Goal: Task Accomplishment & Management: Complete application form

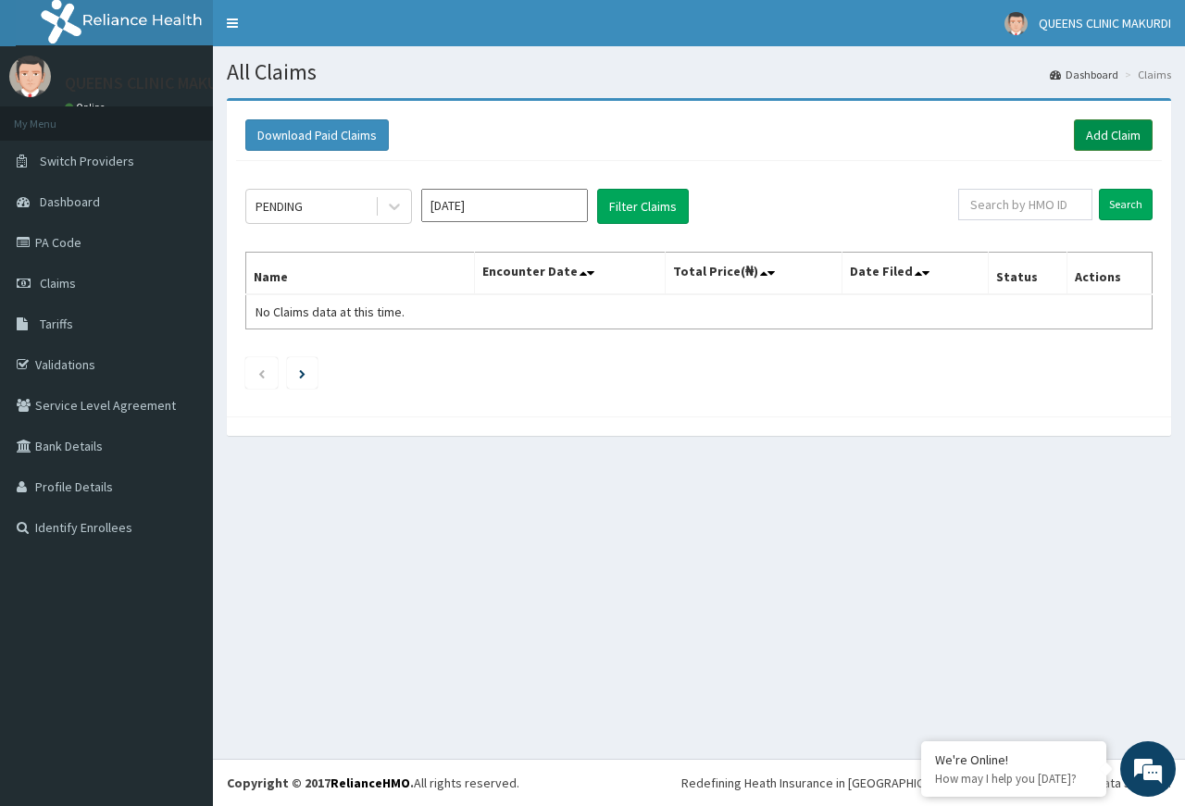
click at [1111, 131] on link "Add Claim" at bounding box center [1113, 134] width 79 height 31
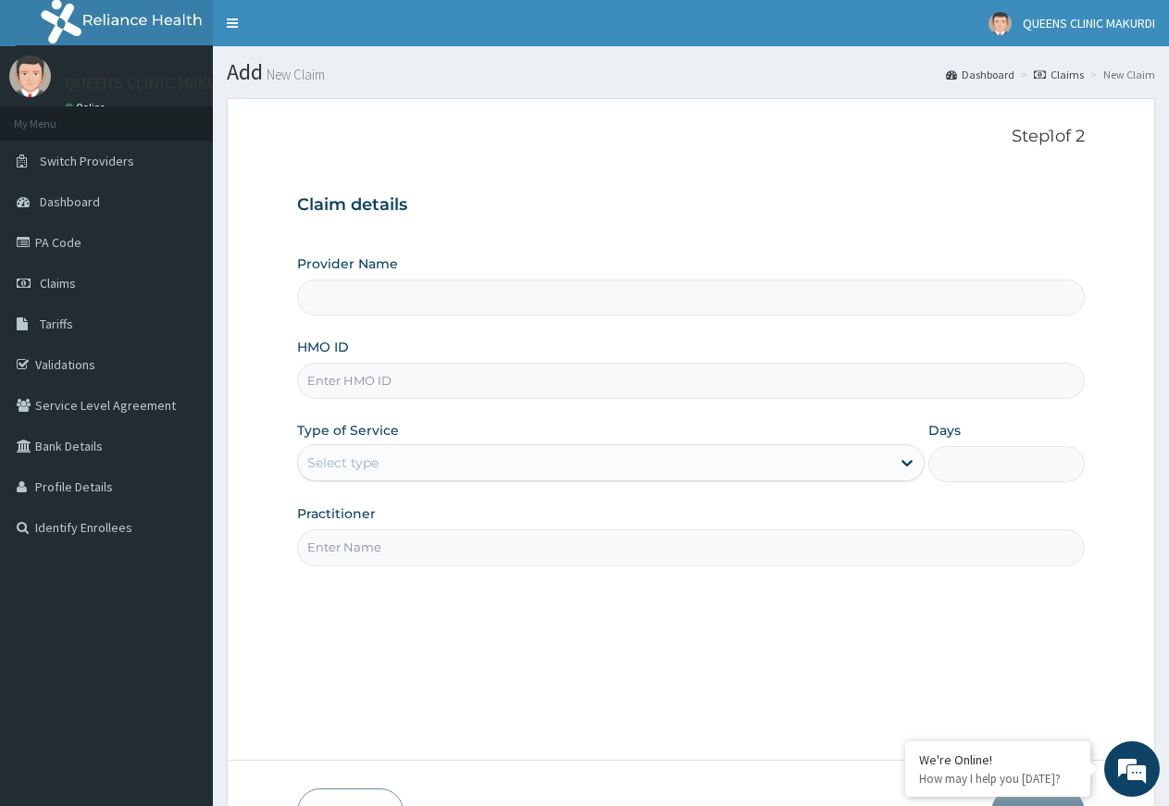
click at [393, 371] on input "HMO ID" at bounding box center [691, 381] width 788 height 36
type input "QUEENS CLINIC - MAKURDI"
type input "P"
click at [364, 378] on input "API/10073/B" at bounding box center [691, 381] width 788 height 36
click at [366, 372] on input "API/10073/B" at bounding box center [691, 381] width 788 height 36
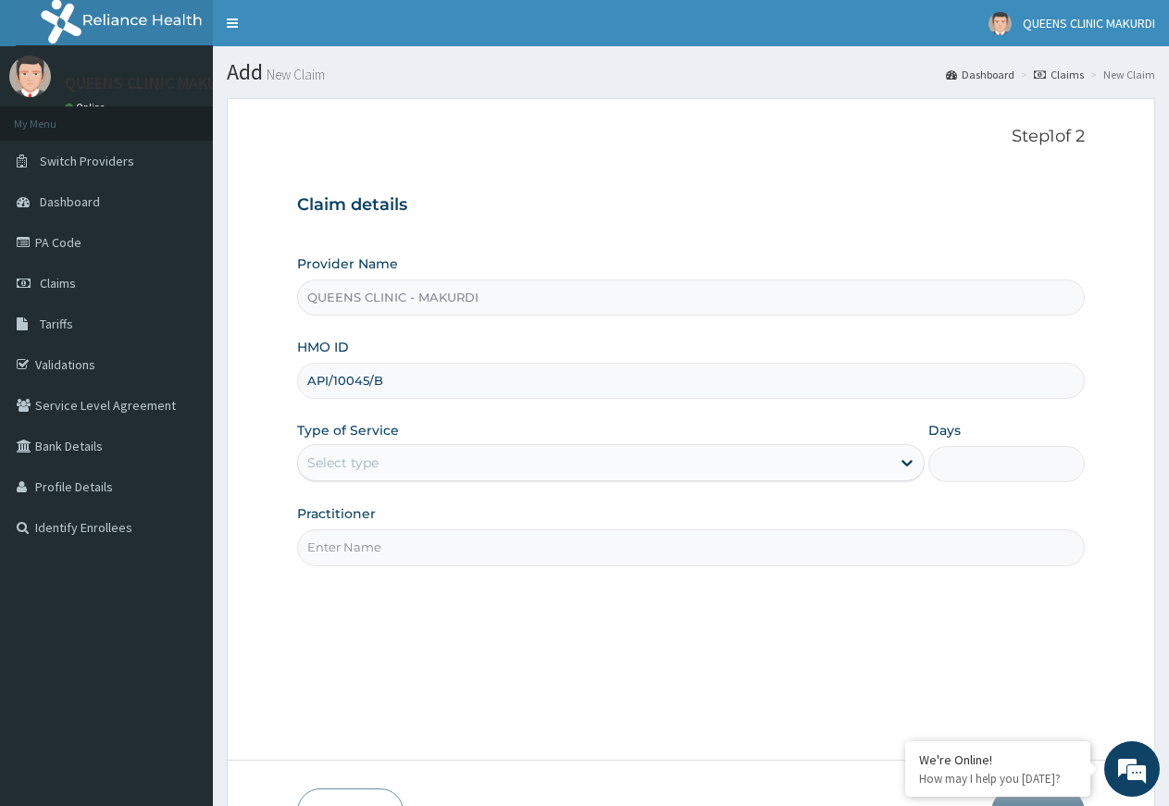
click at [404, 375] on input "API/10045/B" at bounding box center [691, 381] width 788 height 36
type input "API/10045/A"
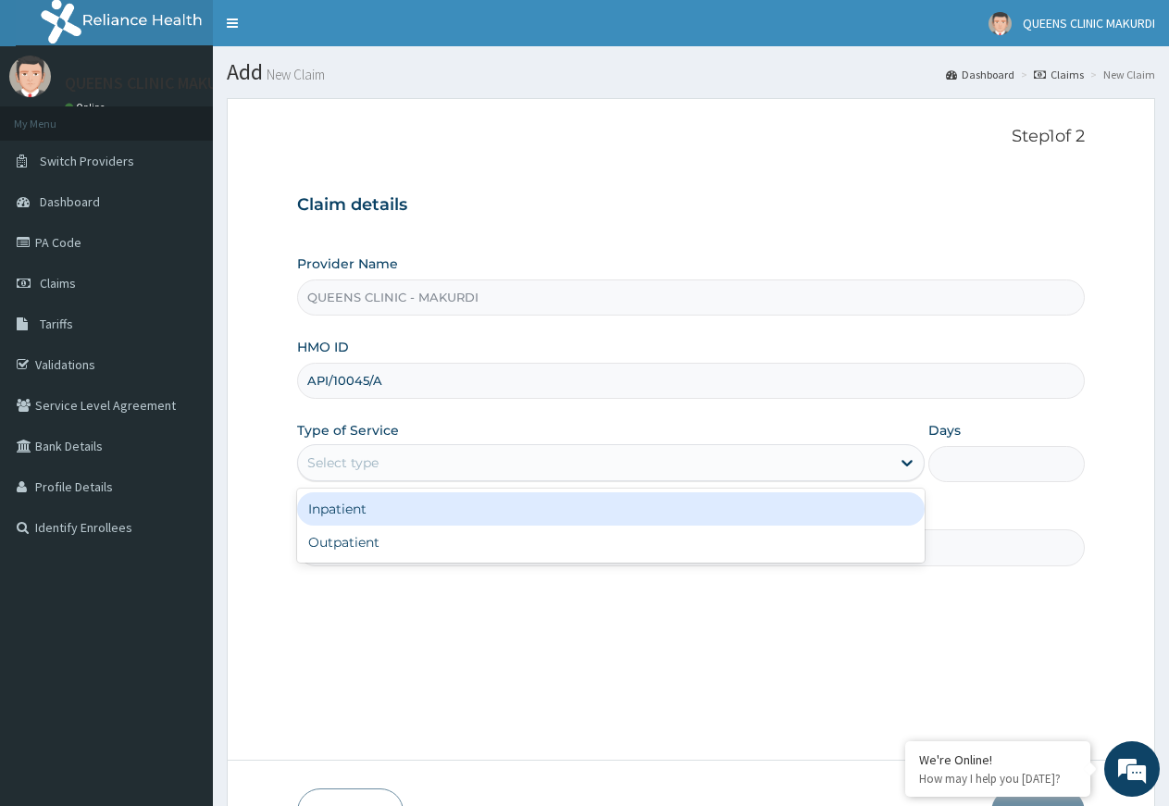
click at [762, 470] on div "Select type" at bounding box center [594, 463] width 592 height 30
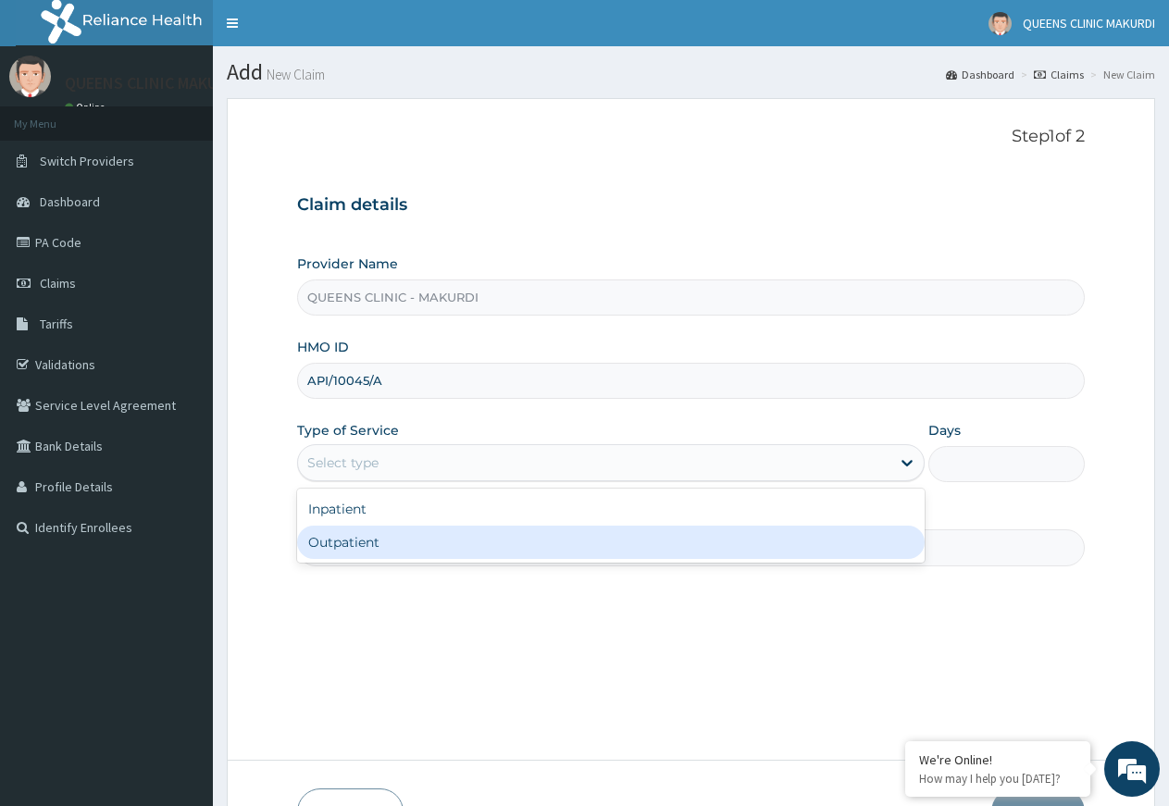
click at [528, 551] on div "Outpatient" at bounding box center [610, 542] width 627 height 33
type input "1"
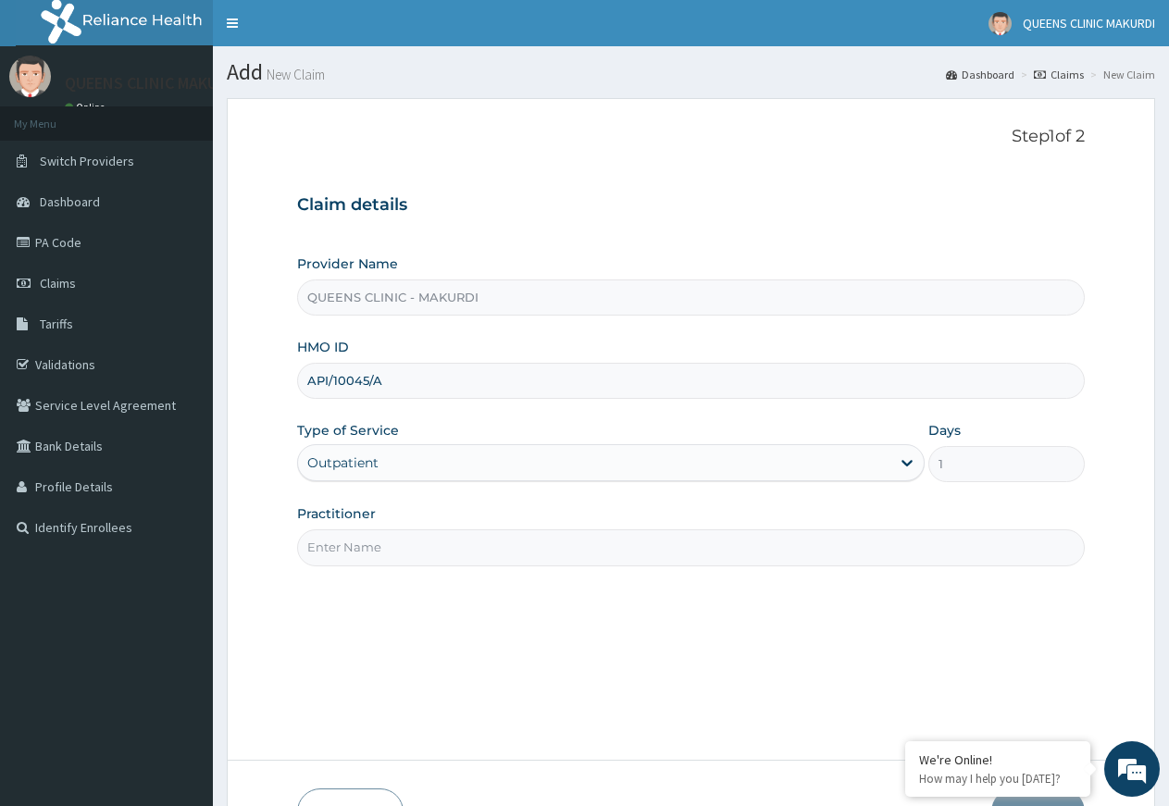
click at [580, 461] on div "Outpatient" at bounding box center [594, 463] width 592 height 30
click at [623, 625] on div "Step 1 of 2 Claim details Provider Name QUEENS CLINIC - MAKURDI HMO ID API/1004…" at bounding box center [691, 429] width 788 height 605
click at [589, 559] on input "Practitioner" at bounding box center [691, 548] width 788 height 36
click at [625, 466] on div "Outpatient" at bounding box center [594, 463] width 592 height 30
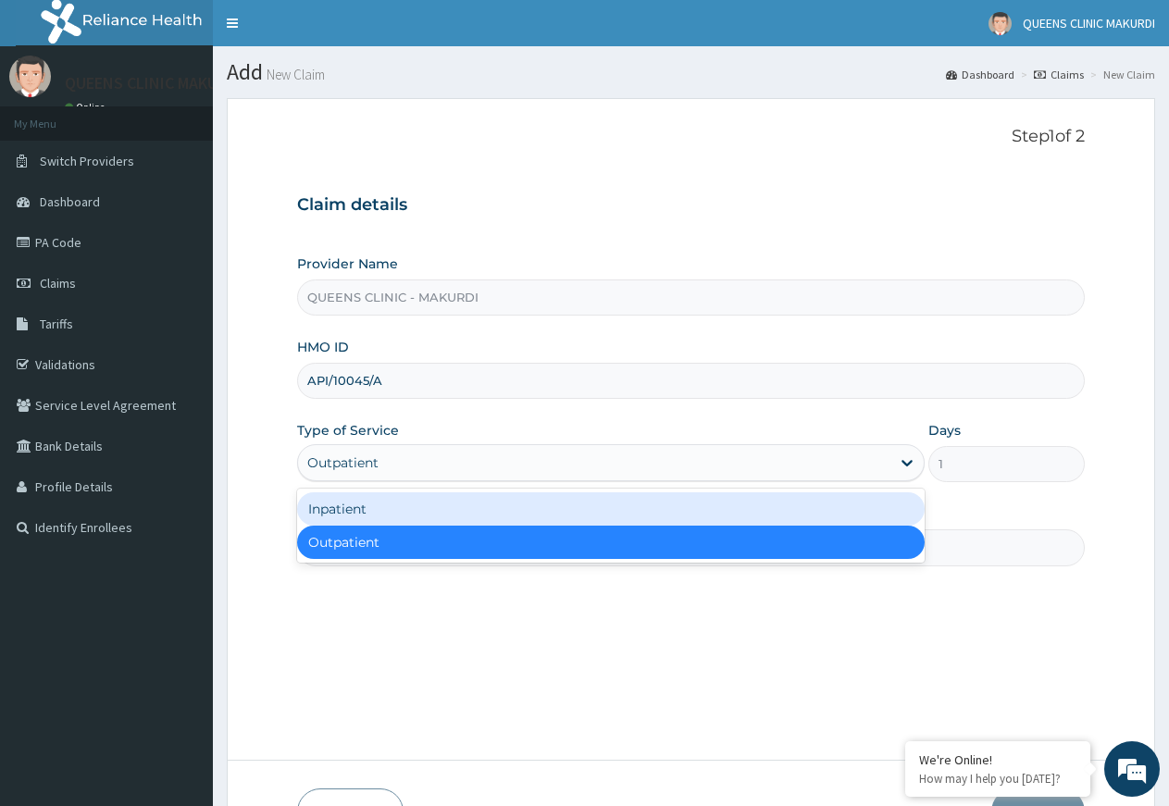
click at [533, 507] on div "Inpatient" at bounding box center [610, 509] width 627 height 33
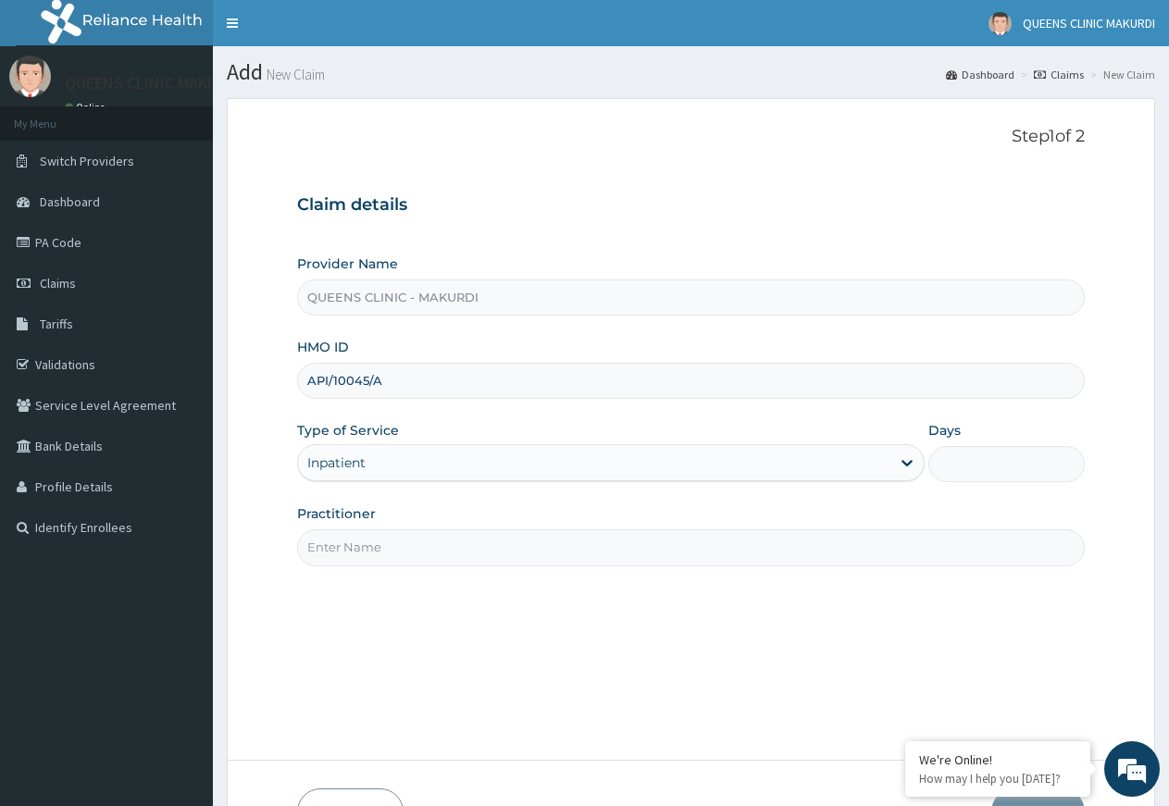
drag, startPoint x: 1014, startPoint y: 468, endPoint x: 1000, endPoint y: 476, distance: 15.7
click at [1013, 469] on input "Days" at bounding box center [1007, 464] width 156 height 36
click at [570, 552] on input "Practitioner" at bounding box center [691, 548] width 788 height 36
type input "DR EZEKOLI"
click at [1011, 447] on input "Days" at bounding box center [1007, 464] width 156 height 36
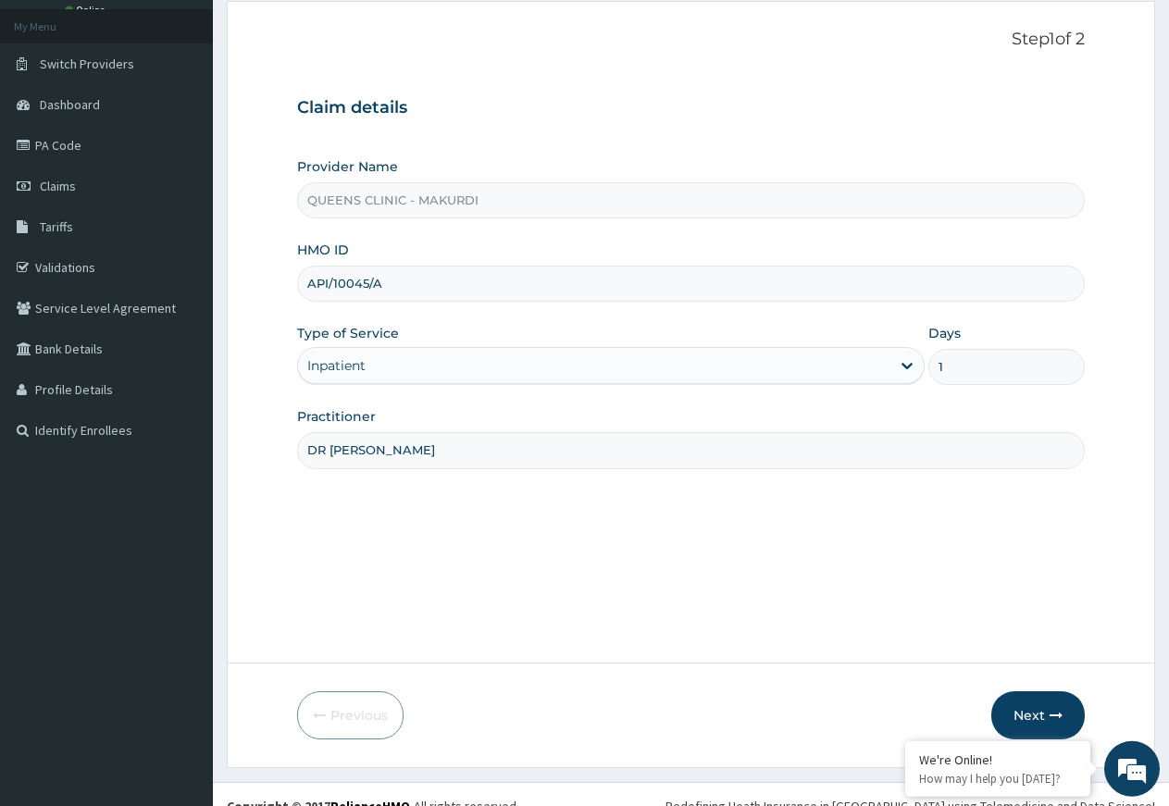
scroll to position [120, 0]
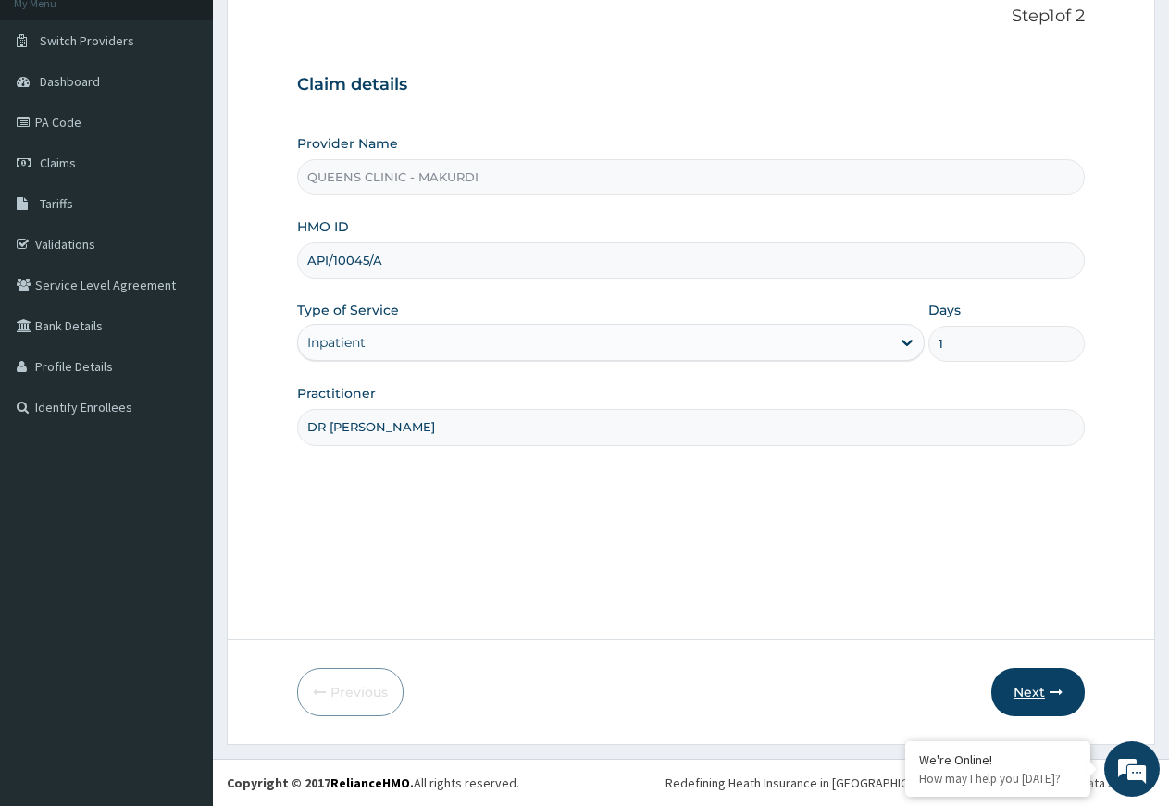
type input "1"
click at [1044, 695] on button "Next" at bounding box center [1039, 692] width 94 height 48
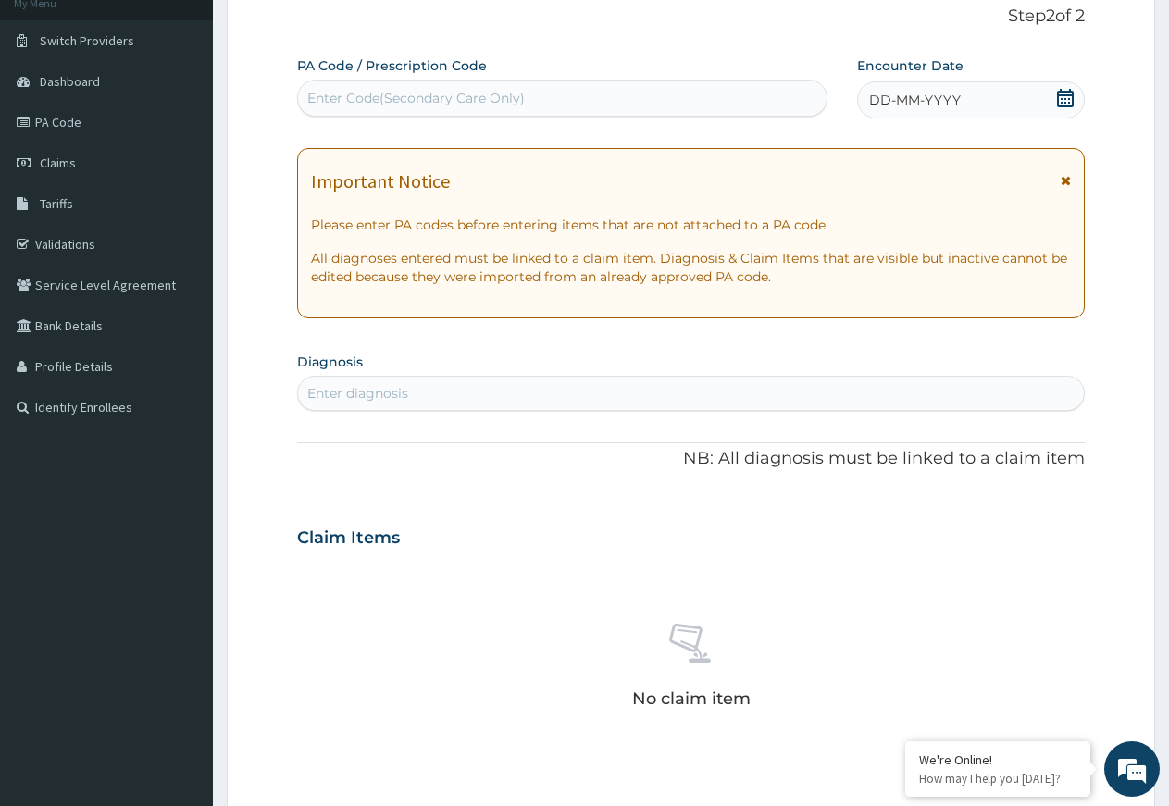
click at [628, 99] on div "Enter Code(Secondary Care Only)" at bounding box center [562, 98] width 529 height 30
type input "PA/EE6141"
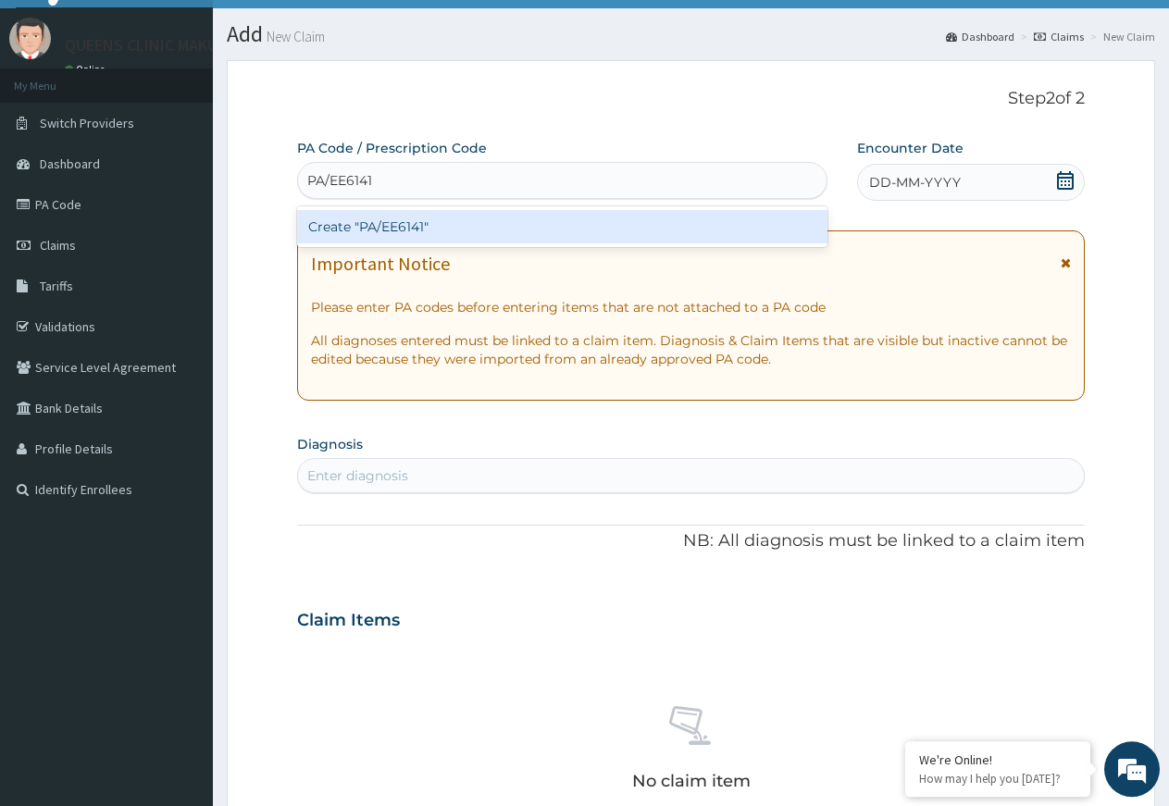
scroll to position [26, 0]
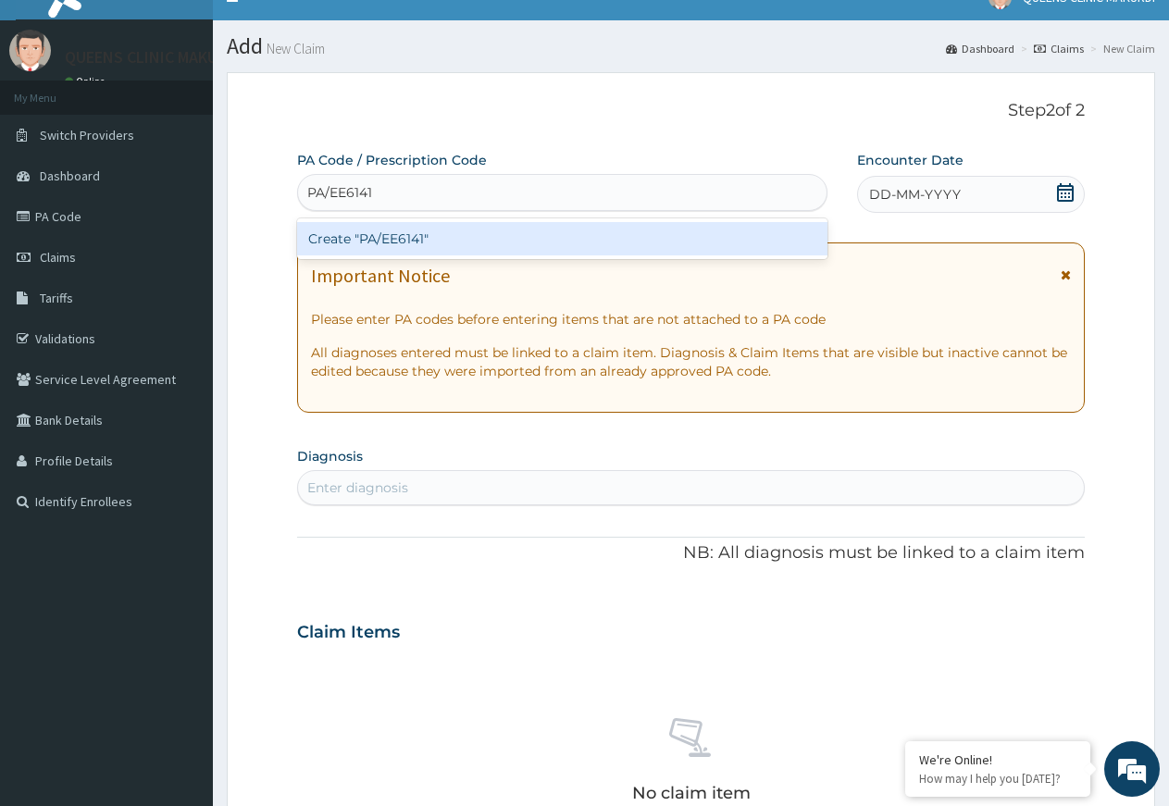
click at [499, 239] on div "Create "PA/EE6141"" at bounding box center [562, 238] width 530 height 33
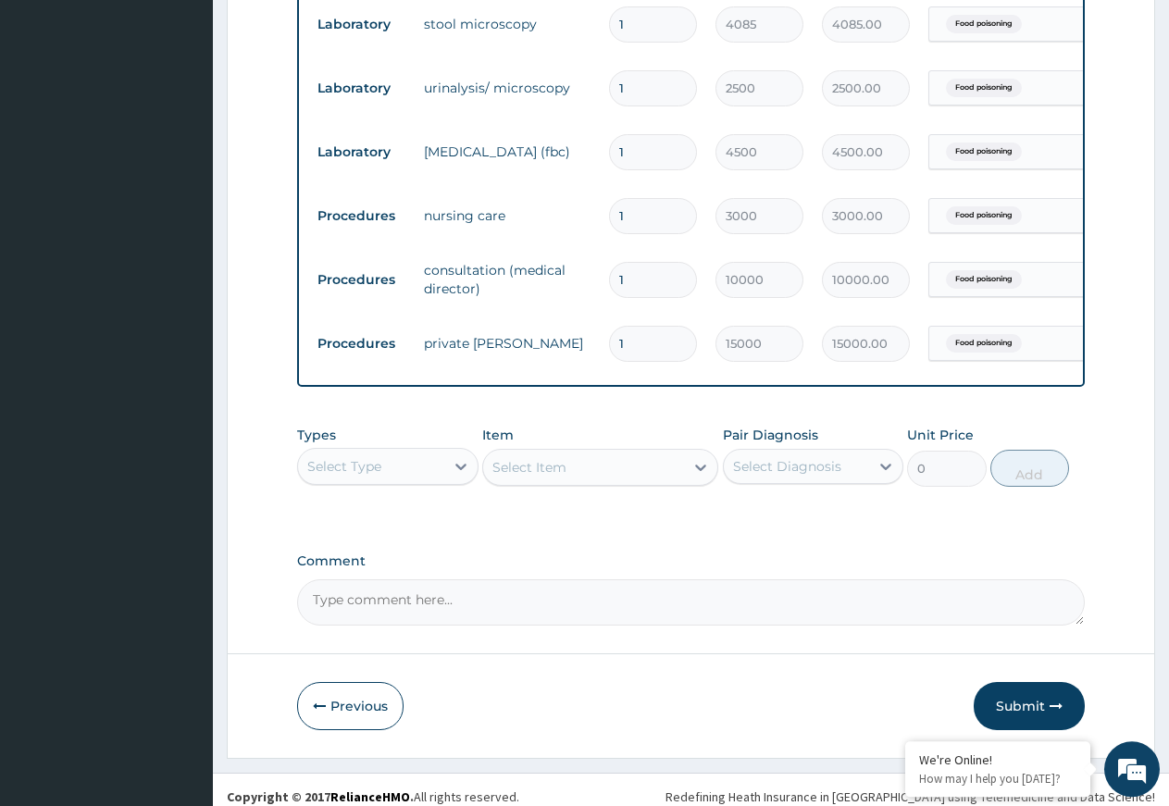
scroll to position [1798, 0]
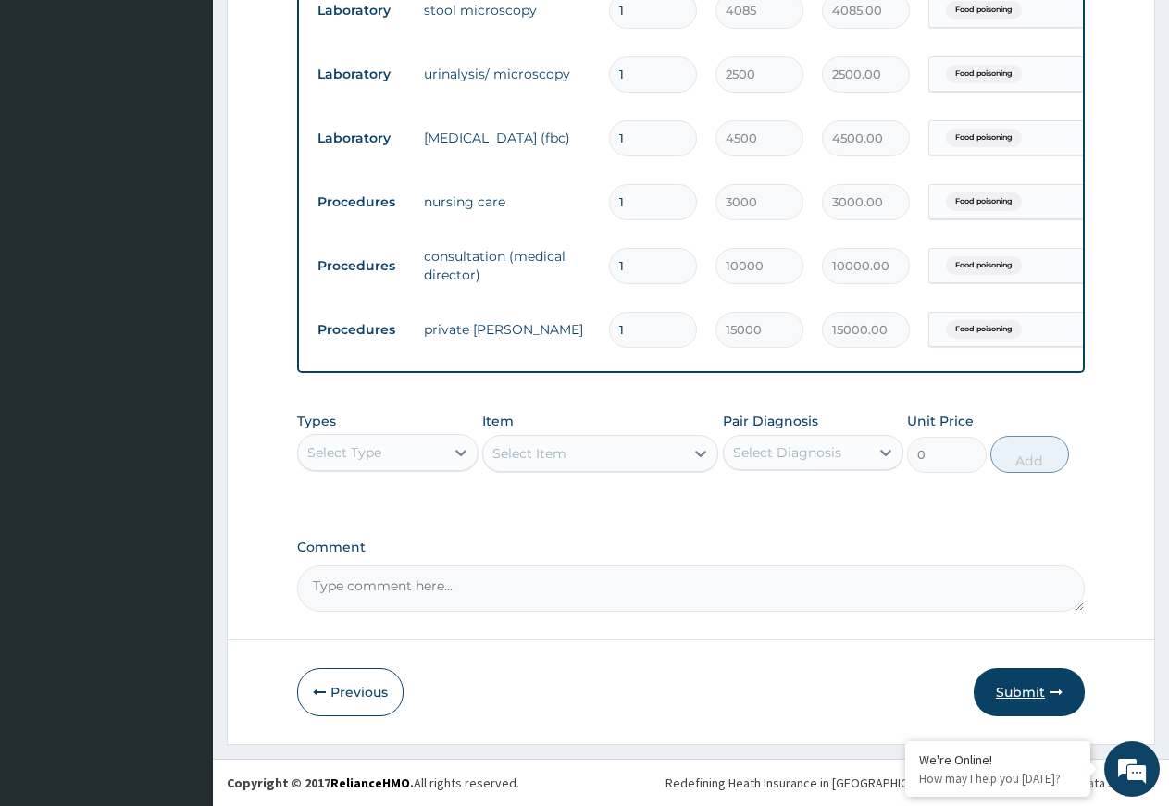
click at [1067, 692] on button "Submit" at bounding box center [1029, 692] width 111 height 48
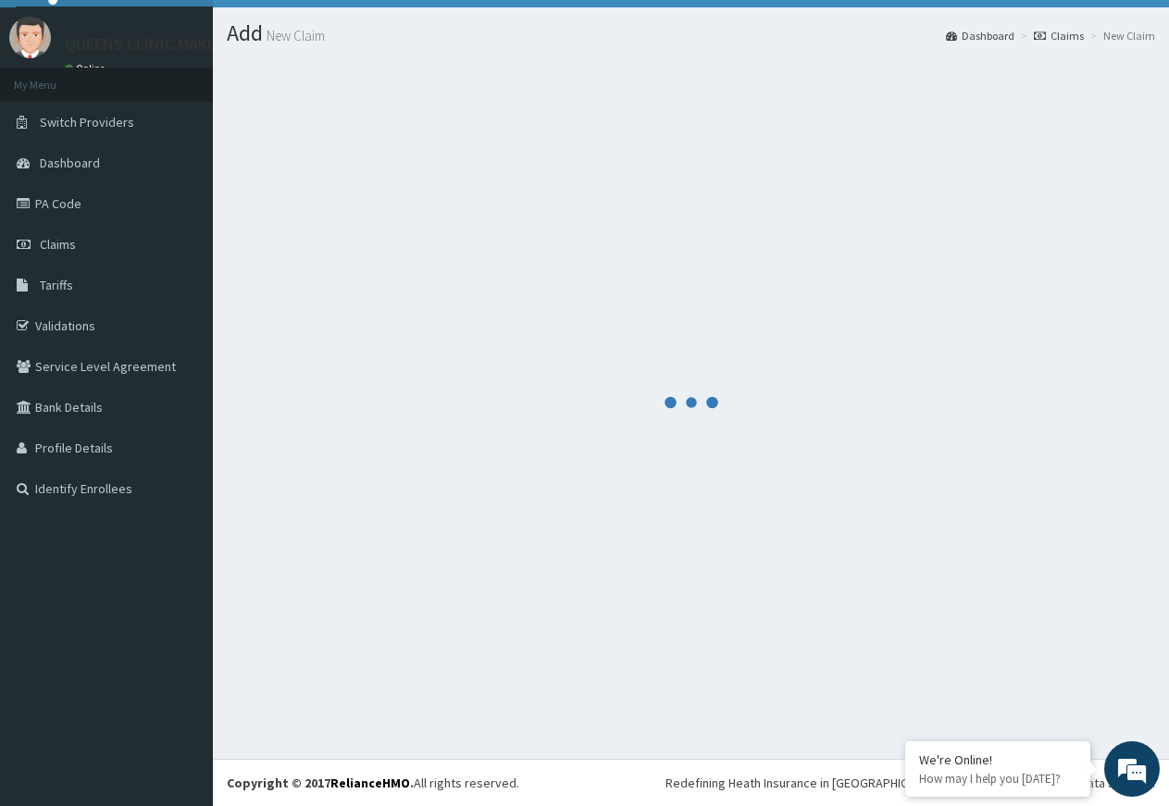
scroll to position [39, 0]
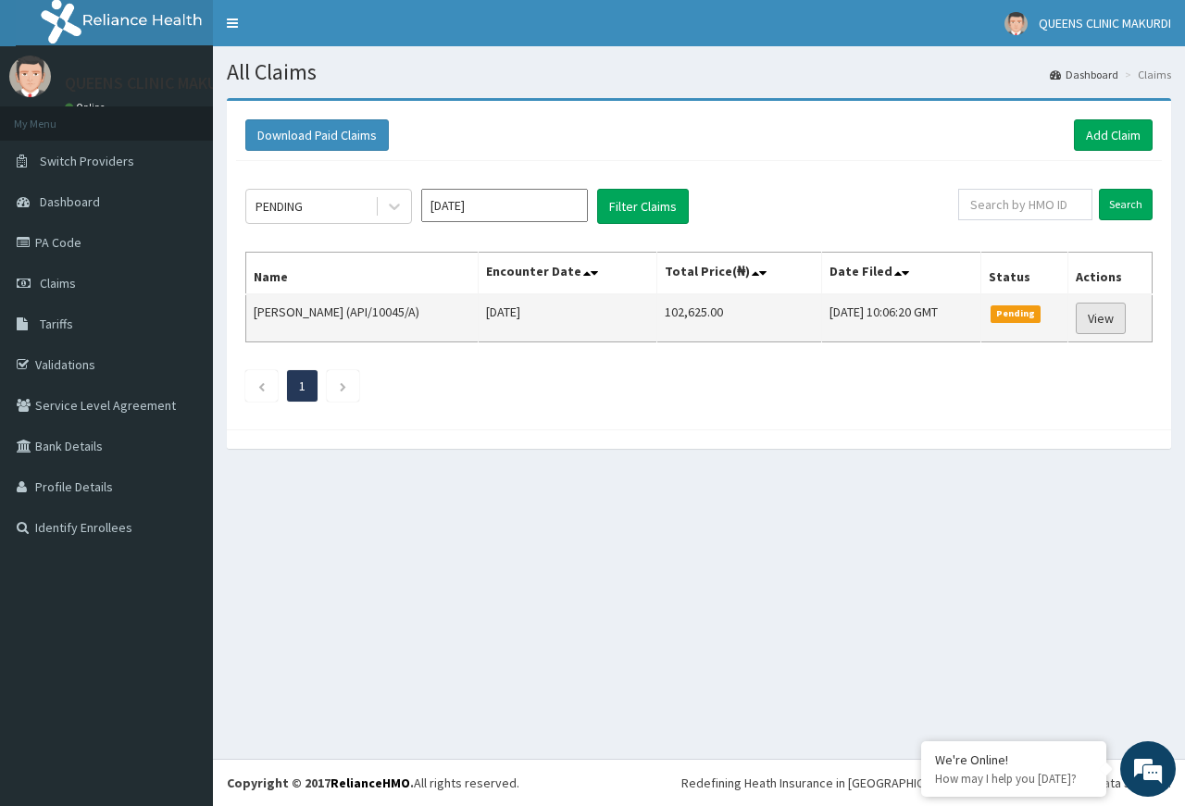
click at [1105, 315] on link "View" at bounding box center [1101, 318] width 50 height 31
